Goal: Task Accomplishment & Management: Manage account settings

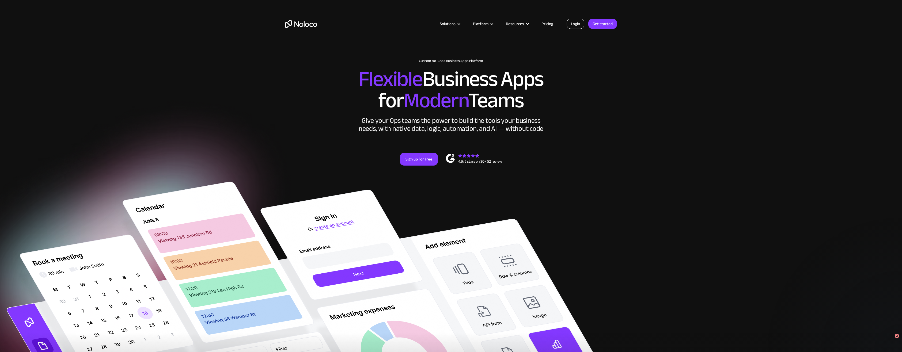
click at [576, 24] on link "Login" at bounding box center [576, 24] width 18 height 10
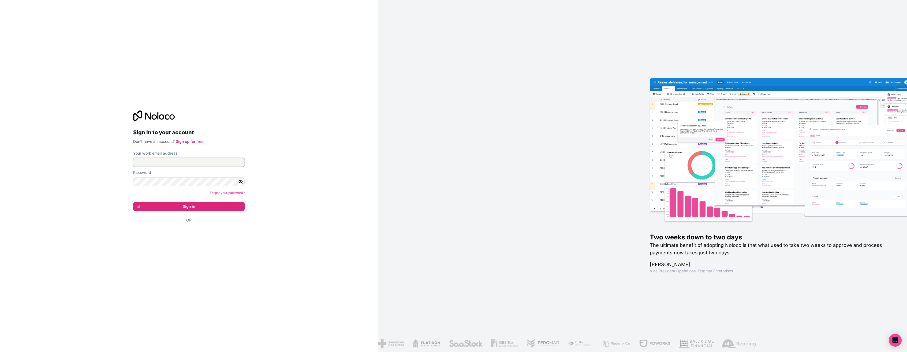
click at [195, 163] on input "Your work email address" at bounding box center [188, 162] width 111 height 9
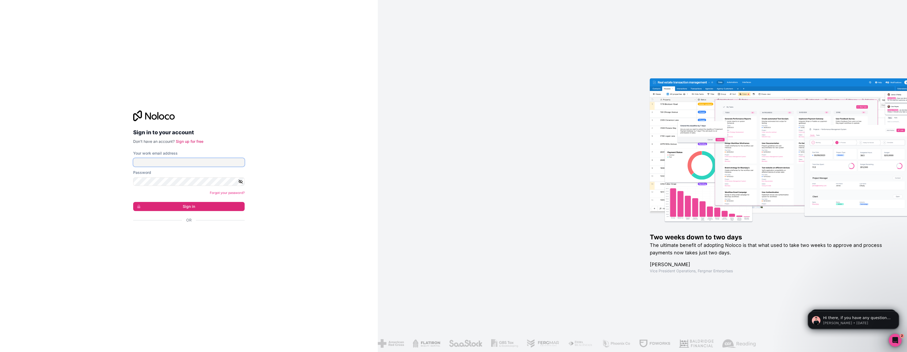
type input "[PERSON_NAME][EMAIL_ADDRESS]"
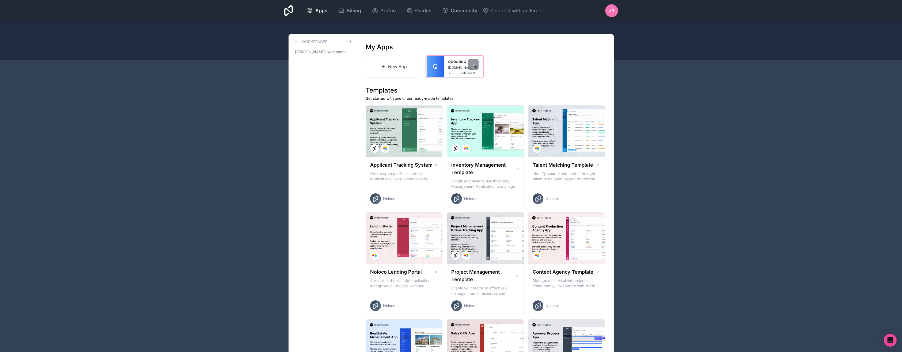
click at [445, 68] on div "quedeup [DOMAIN_NAME] [PERSON_NAME][EMAIL_ADDRESS][DOMAIN_NAME]" at bounding box center [463, 66] width 39 height 21
click at [435, 67] on span "Q" at bounding box center [435, 66] width 5 height 9
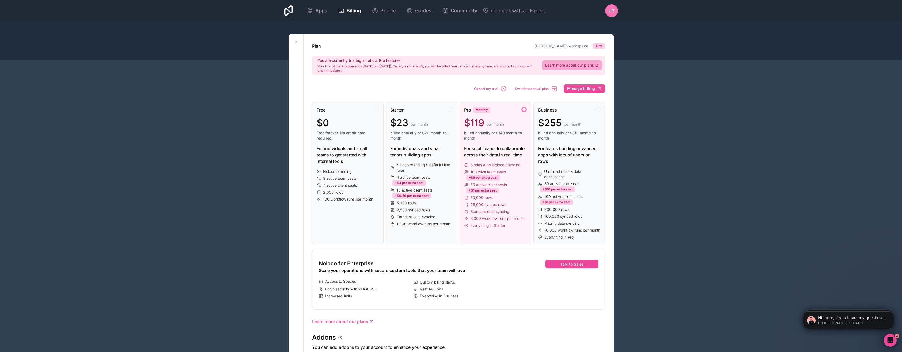
click at [524, 109] on div at bounding box center [524, 109] width 5 height 5
click at [585, 89] on span "Manage billing" at bounding box center [581, 88] width 28 height 5
click at [522, 113] on div "Pro Monthly" at bounding box center [495, 110] width 63 height 6
click at [599, 46] on span "Pro" at bounding box center [599, 45] width 6 height 5
